Goal: Transaction & Acquisition: Obtain resource

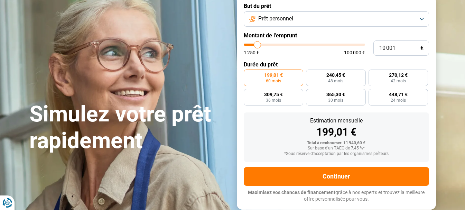
scroll to position [69, 0]
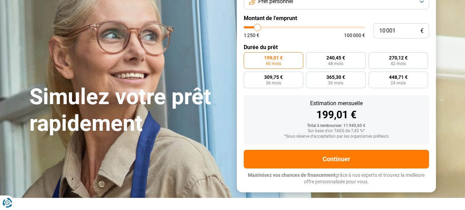
type input "8 500"
type input "8500"
type input "7 500"
type input "7500"
type input "7 000"
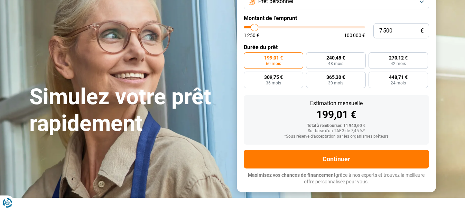
type input "7000"
type input "5 750"
type input "5750"
type input "5 500"
type input "5500"
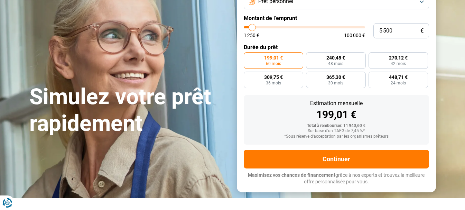
type input "5 000"
type input "5000"
type input "4 500"
type input "4500"
type input "4 250"
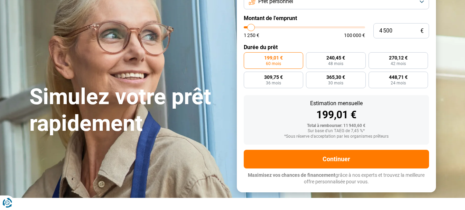
type input "4250"
type input "3 750"
type input "3750"
type input "3 500"
type input "3500"
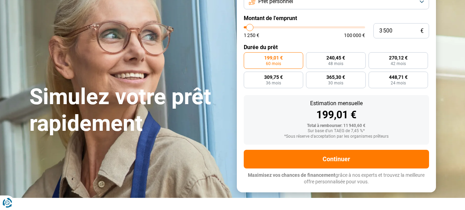
type input "3 000"
type input "3000"
type input "2 250"
type input "2250"
type input "1 250"
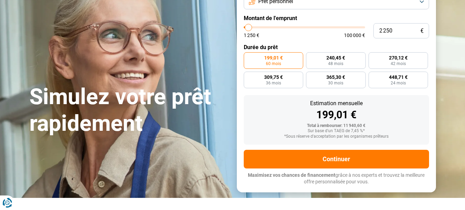
type input "1250"
type input "1 500"
type input "1500"
type input "2 000"
type input "2000"
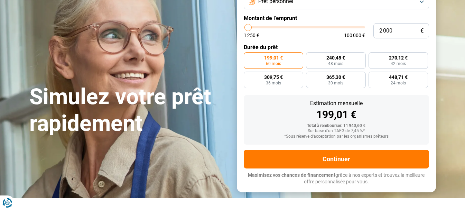
type input "2 250"
type input "2250"
type input "2 500"
type input "2500"
type input "3 000"
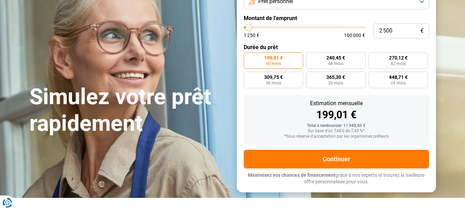
type input "3000"
type input "3 500"
type input "3500"
type input "3 750"
type input "3750"
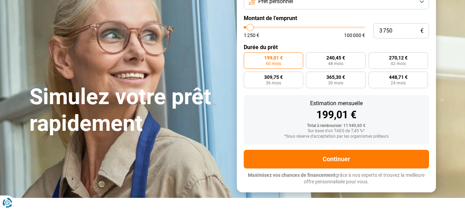
type input "4 000"
type input "4000"
type input "3 750"
type input "3750"
type input "3 500"
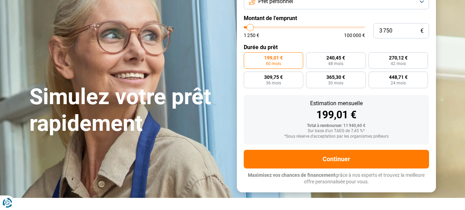
type input "3500"
type input "3 000"
type input "3000"
type input "2 500"
type input "2500"
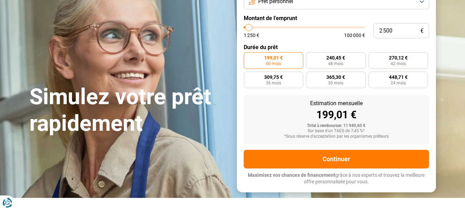
type input "2 250"
type input "2250"
type input "2 000"
drag, startPoint x: 253, startPoint y: 25, endPoint x: 248, endPoint y: 22, distance: 5.0
type input "2000"
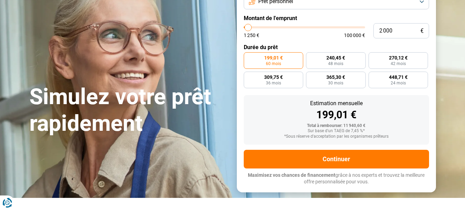
click at [248, 26] on input "range" at bounding box center [304, 27] width 121 height 2
radio input "true"
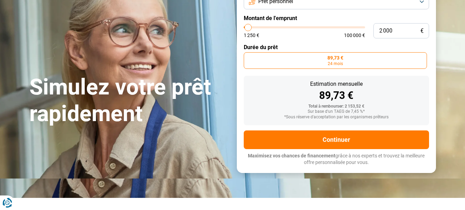
scroll to position [25, 0]
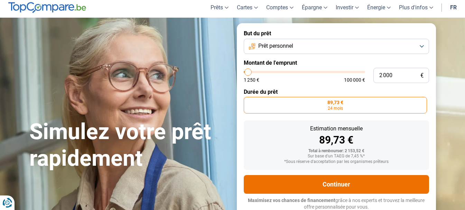
click at [331, 182] on button "Continuer" at bounding box center [336, 184] width 185 height 19
click at [337, 183] on button "Continuer" at bounding box center [336, 184] width 185 height 19
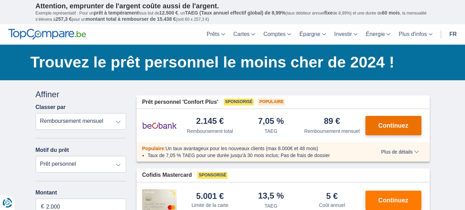
click at [392, 125] on span "Continuez" at bounding box center [393, 125] width 30 height 6
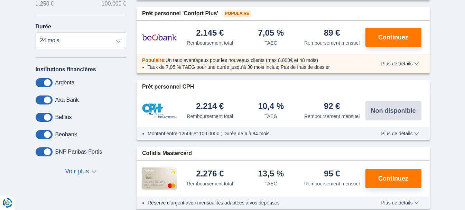
scroll to position [277, 0]
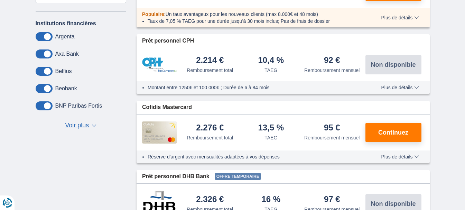
click at [76, 127] on span "Voir plus" at bounding box center [77, 125] width 24 height 9
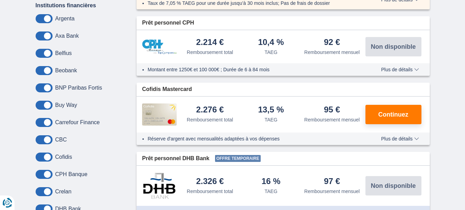
scroll to position [311, 0]
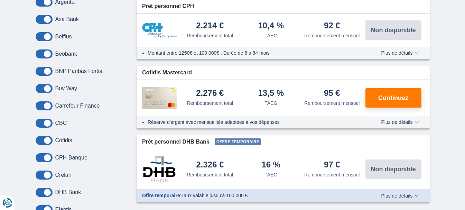
click at [48, 104] on span at bounding box center [44, 105] width 17 height 9
click at [0, 0] on input "checkbox" at bounding box center [0, 0] width 0 height 0
click at [389, 98] on span "Continuez" at bounding box center [393, 98] width 30 height 6
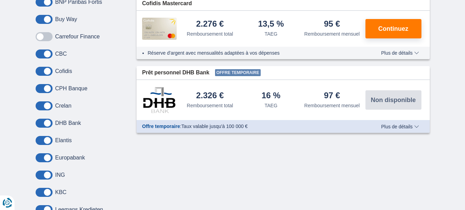
scroll to position [415, 0]
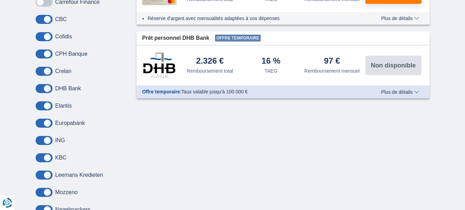
click at [47, 139] on span at bounding box center [44, 140] width 17 height 9
click at [0, 0] on input "checkbox" at bounding box center [0, 0] width 0 height 0
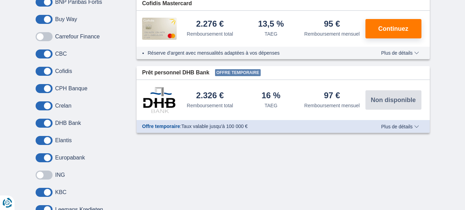
click at [404, 126] on span "Plus de détails" at bounding box center [400, 126] width 38 height 5
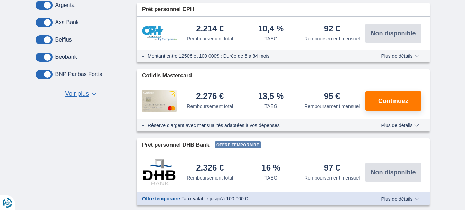
scroll to position [311, 0]
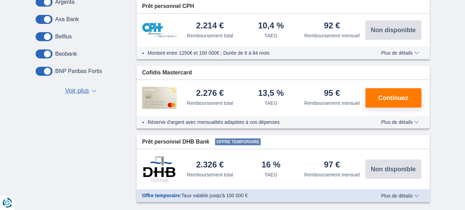
click at [258, 145] on span "Offre temporaire" at bounding box center [238, 141] width 46 height 7
click at [46, 35] on span at bounding box center [44, 36] width 17 height 9
click at [0, 0] on input "checkbox" at bounding box center [0, 0] width 0 height 0
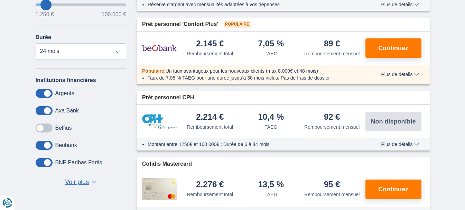
scroll to position [208, 0]
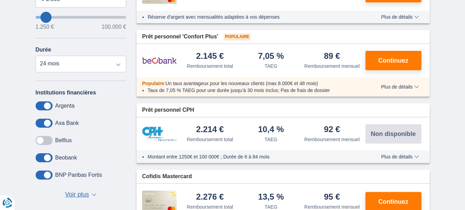
drag, startPoint x: 50, startPoint y: 139, endPoint x: 45, endPoint y: 139, distance: 4.5
click at [45, 139] on span at bounding box center [44, 140] width 17 height 9
click at [0, 0] on input "checkbox" at bounding box center [0, 0] width 0 height 0
drag, startPoint x: 49, startPoint y: 140, endPoint x: 44, endPoint y: 137, distance: 6.2
click at [44, 138] on span at bounding box center [44, 140] width 17 height 9
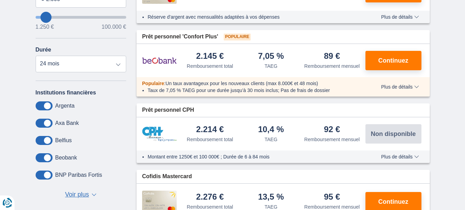
click at [0, 0] on input "checkbox" at bounding box center [0, 0] width 0 height 0
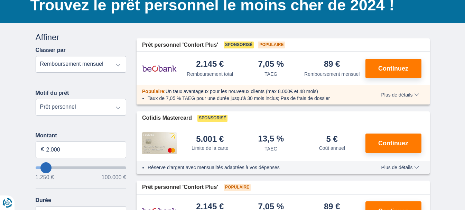
scroll to position [69, 0]
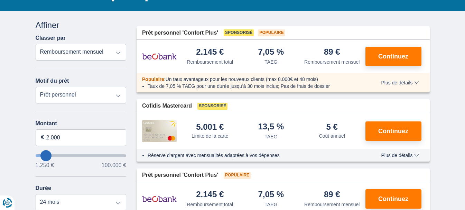
click at [161, 131] on img at bounding box center [159, 131] width 35 height 22
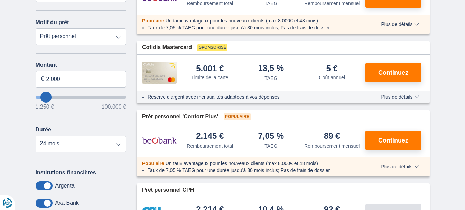
scroll to position [138, 0]
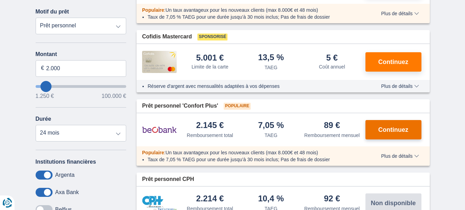
click at [389, 130] on span "Continuez" at bounding box center [393, 130] width 30 height 6
